Goal: Transaction & Acquisition: Purchase product/service

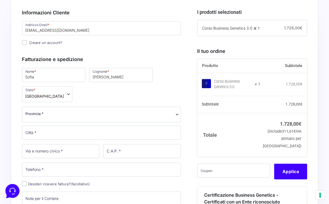
scroll to position [217, 0]
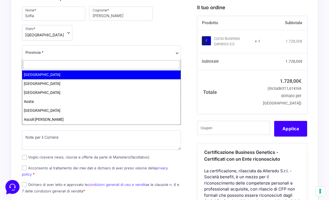
click at [147, 54] on span "Provincia *" at bounding box center [101, 53] width 152 height 6
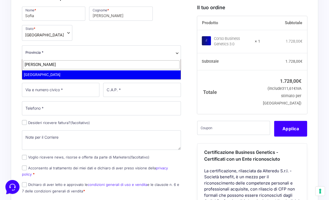
type input "[PERSON_NAME]"
select select "PD"
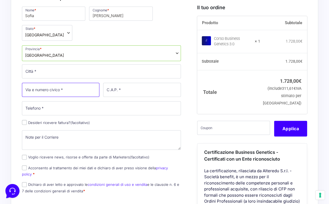
click at [67, 92] on input "Via e numero civico *" at bounding box center [60, 90] width 77 height 14
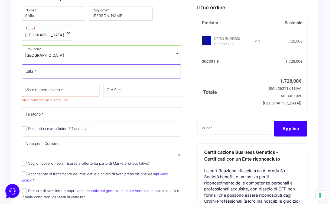
click at [62, 70] on input "Città *" at bounding box center [101, 71] width 159 height 14
type input "[GEOGRAPHIC_DATA]"
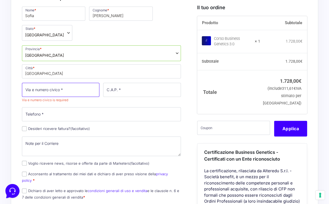
type input "31"
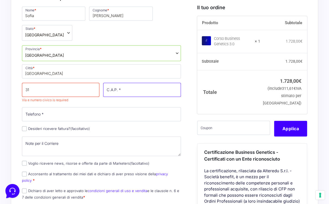
type input "35123"
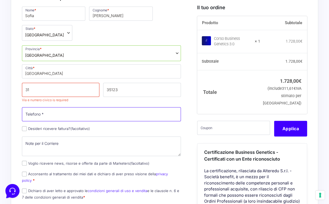
type input "[PHONE_NUMBER]"
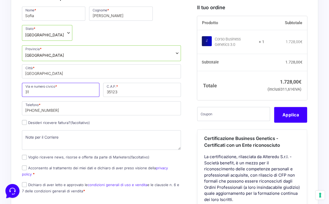
drag, startPoint x: 47, startPoint y: 92, endPoint x: 24, endPoint y: 92, distance: 22.2
click at [24, 92] on input "31" at bounding box center [60, 90] width 77 height 14
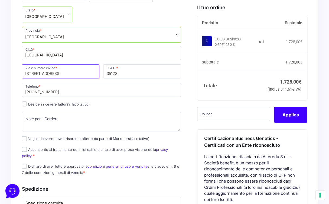
scroll to position [244, 0]
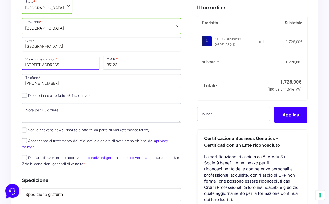
type input "[STREET_ADDRESS]"
click at [26, 93] on input "Desideri ricevere fattura? (facoltativo)" at bounding box center [24, 95] width 5 height 5
checkbox input "true"
type input "[PERSON_NAME]"
select select "IT"
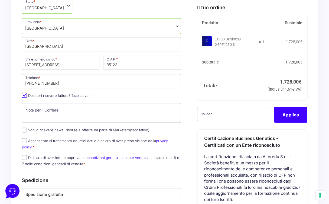
type input "[GEOGRAPHIC_DATA]"
type input "[STREET_ADDRESS]"
type input "35124"
type input "[PHONE_NUMBER]"
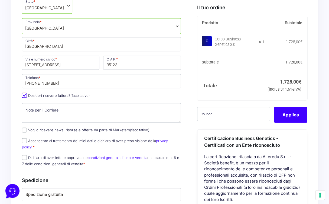
type input "04947380285"
type input "[EMAIL_ADDRESS][DOMAIN_NAME]"
type input "M5UXCR1"
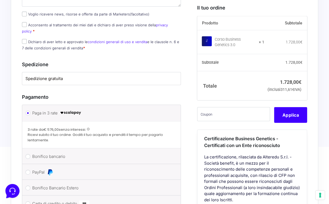
scroll to position [596, 0]
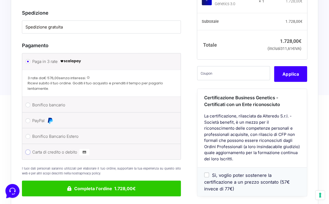
click at [29, 149] on input "Carta di credito o debito" at bounding box center [27, 151] width 5 height 5
radio input "true"
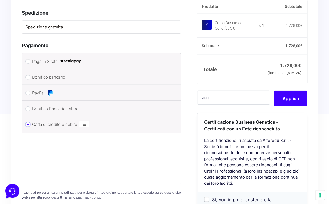
scroll to position [623, 0]
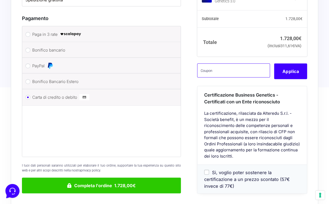
click at [240, 63] on input "text" at bounding box center [233, 70] width 73 height 14
type input "BG450OFFSOF"
click at [289, 63] on button "Applica" at bounding box center [290, 71] width 33 height 16
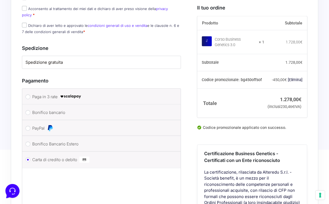
scroll to position [569, 0]
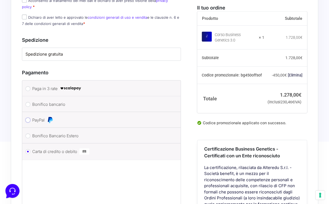
click at [27, 118] on input "PayPal" at bounding box center [27, 120] width 5 height 5
radio input "true"
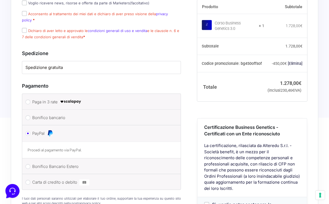
scroll to position [596, 0]
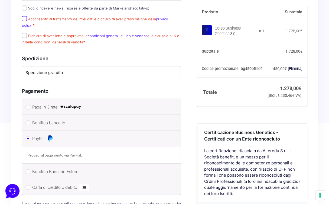
click at [25, 21] on input "Acconsento al trattamento dei miei dati e dichiaro di aver preso visione della …" at bounding box center [24, 18] width 5 height 5
checkbox input "true"
click at [23, 33] on input "Dichiaro di aver letto e approvato le condizioni generali di uso e vendita e le…" at bounding box center [24, 35] width 5 height 5
checkbox input "true"
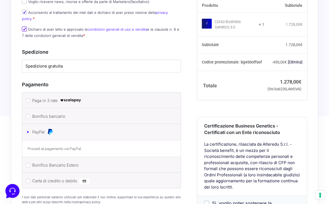
scroll to position [541, 0]
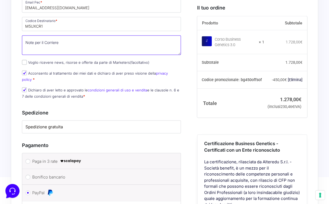
click at [62, 49] on textarea "Note per il Corriere (facoltativo)" at bounding box center [101, 44] width 159 height 19
type textarea "s"
type textarea "S"
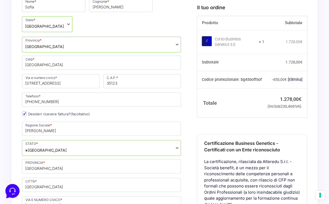
scroll to position [243, 0]
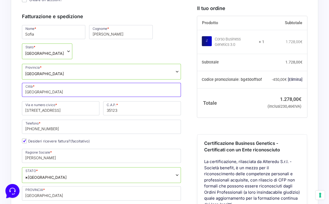
click at [70, 97] on input "[GEOGRAPHIC_DATA]" at bounding box center [101, 90] width 159 height 14
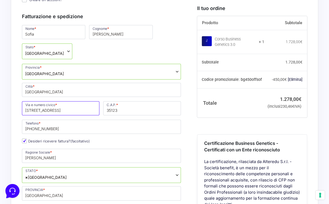
drag, startPoint x: 58, startPoint y: 115, endPoint x: 22, endPoint y: 116, distance: 36.3
click at [22, 115] on input "[STREET_ADDRESS]" at bounding box center [60, 108] width 77 height 14
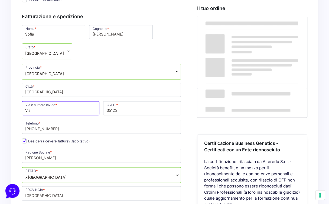
type input "[STREET_ADDRESS]"
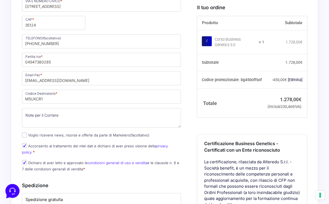
scroll to position [541, 0]
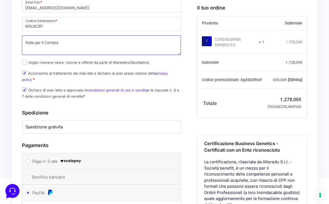
click at [79, 45] on textarea "Note per il Corriere (facoltativo)" at bounding box center [101, 44] width 159 height 19
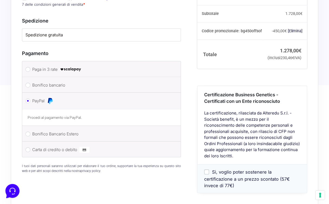
scroll to position [682, 0]
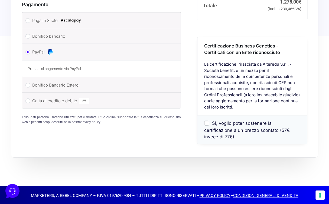
type textarea "studio dentistico [PERSON_NAME]"
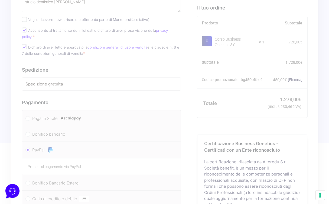
scroll to position [523, 0]
